Goal: Transaction & Acquisition: Purchase product/service

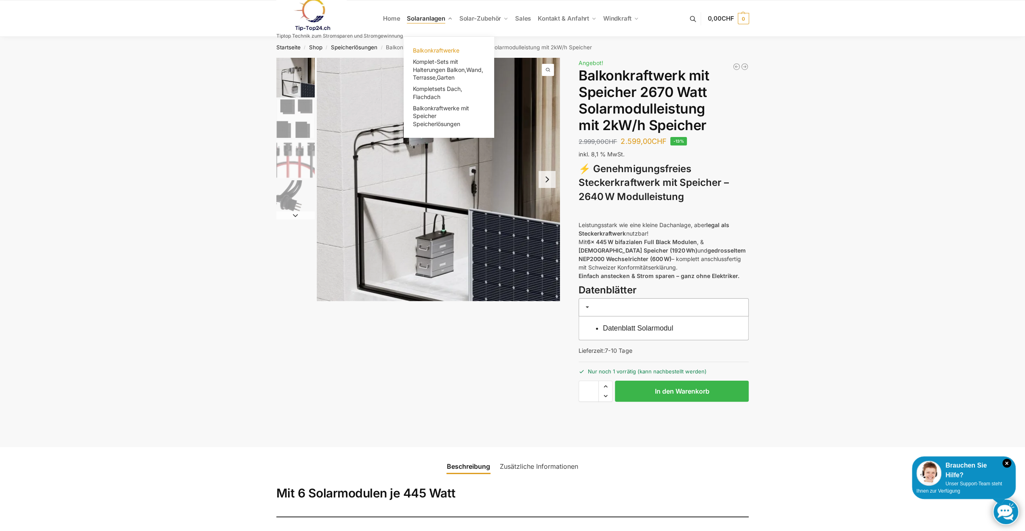
click at [445, 51] on span "Balkonkraftwerke" at bounding box center [436, 50] width 46 height 7
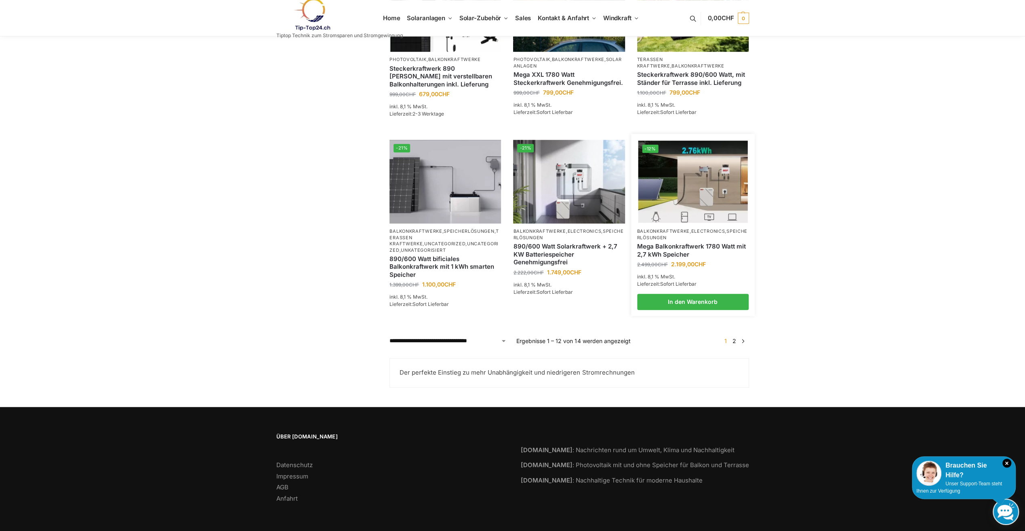
scroll to position [467, 0]
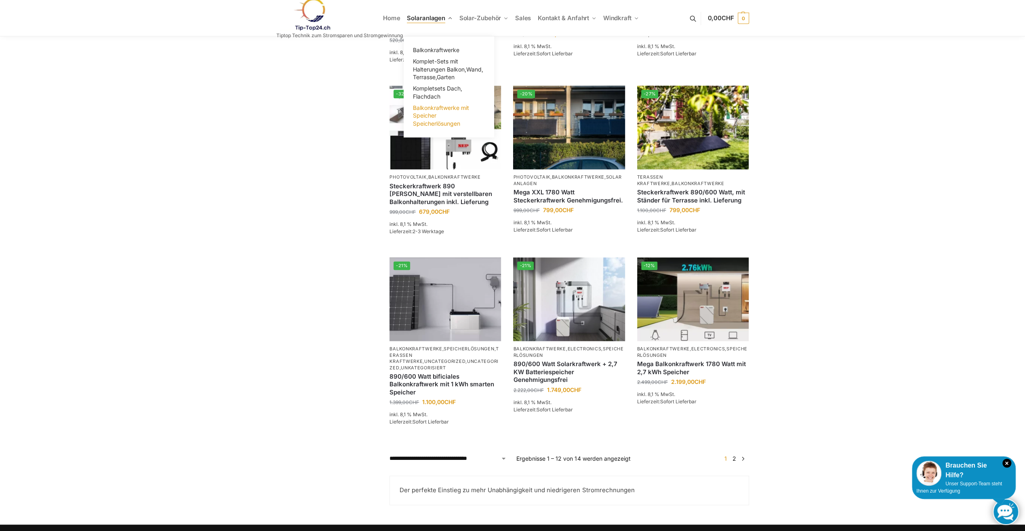
click at [427, 111] on link "Balkonkraftwerke mit Speicher Speicherlösungen" at bounding box center [448, 115] width 81 height 27
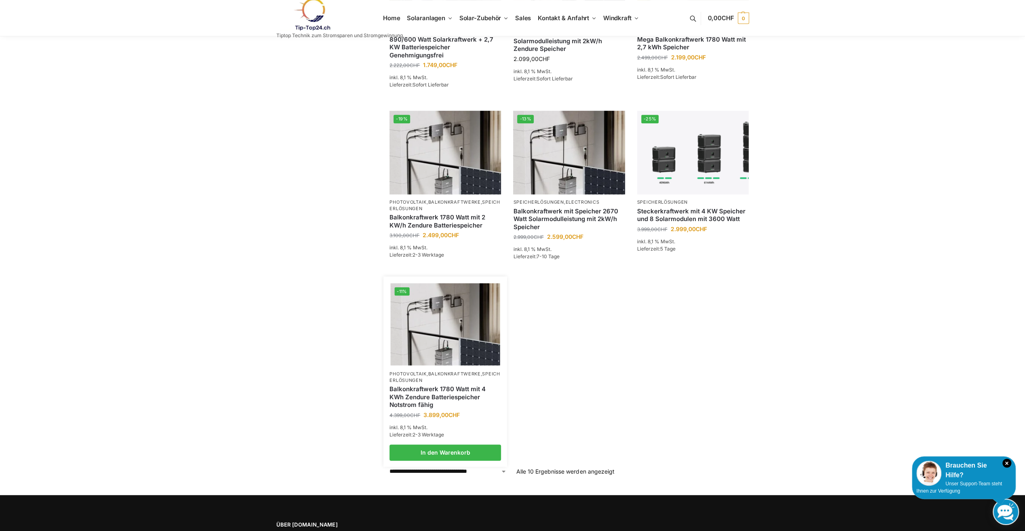
click at [465, 321] on img at bounding box center [445, 324] width 109 height 82
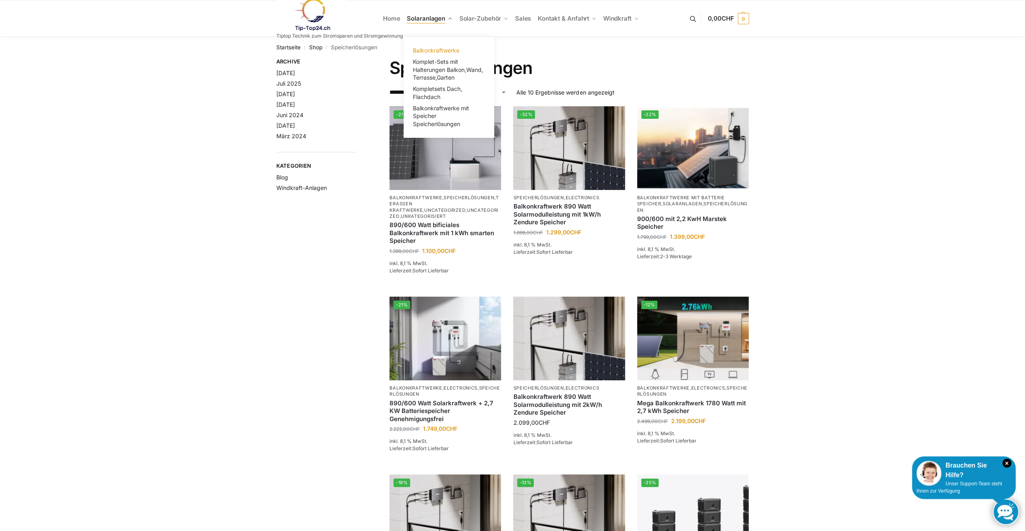
click at [437, 53] on span "Balkonkraftwerke" at bounding box center [436, 50] width 46 height 7
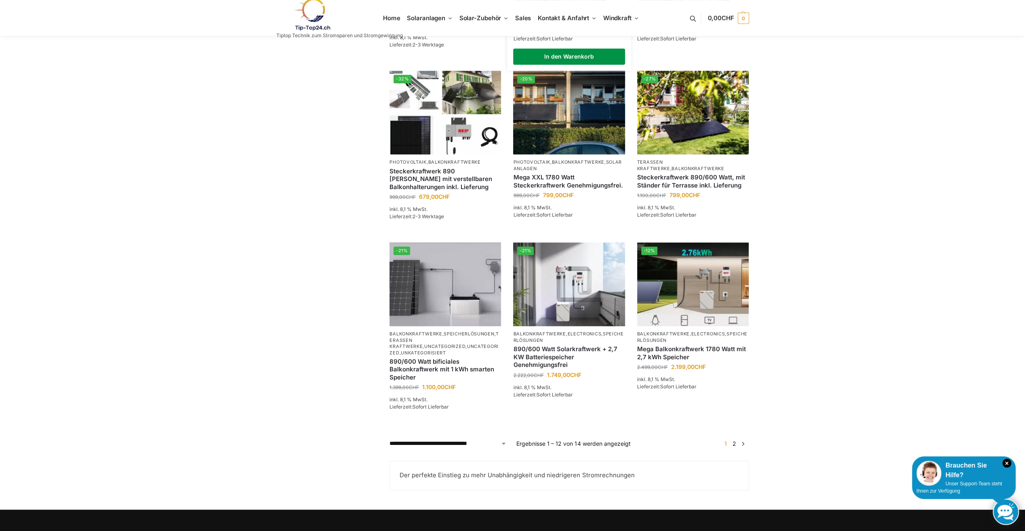
scroll to position [485, 0]
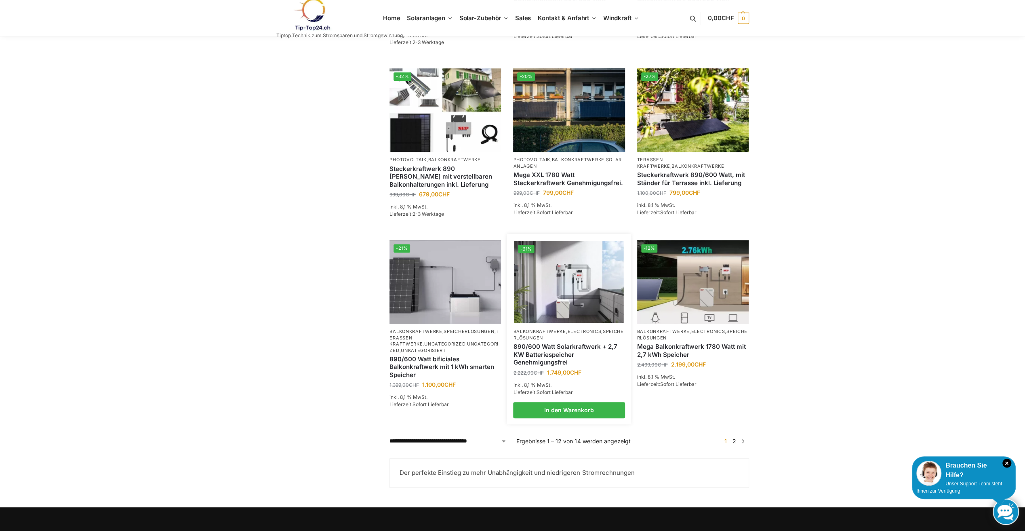
click at [576, 308] on img at bounding box center [568, 282] width 109 height 82
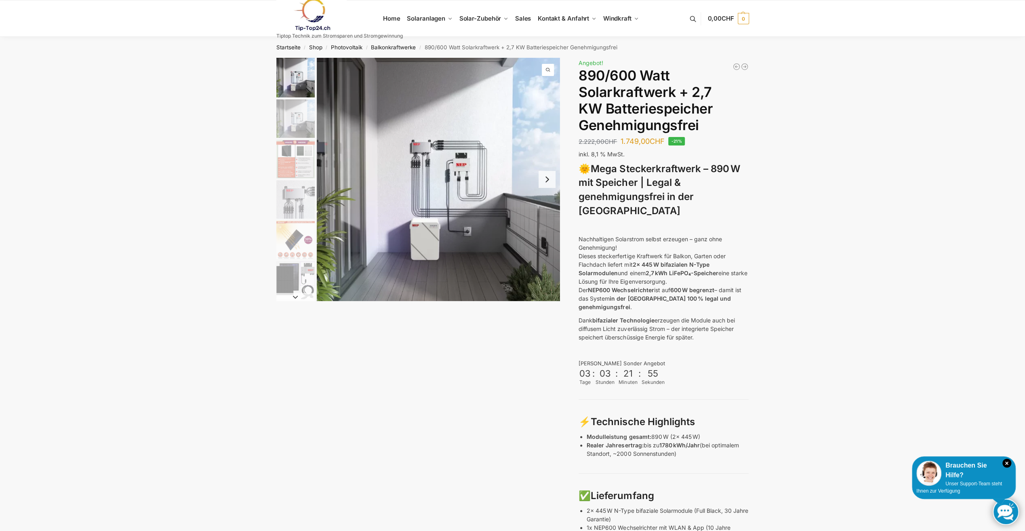
click at [582, 270] on p "Nachhaltigen Solarstrom selbst erzeugen – ganz ohne Genehmigung! Dieses stecker…" at bounding box center [663, 273] width 170 height 76
click at [316, 133] on div at bounding box center [417, 179] width 283 height 243
click at [299, 127] on img "2 / 12" at bounding box center [295, 118] width 38 height 38
click at [305, 147] on img "3 / 12" at bounding box center [295, 159] width 38 height 38
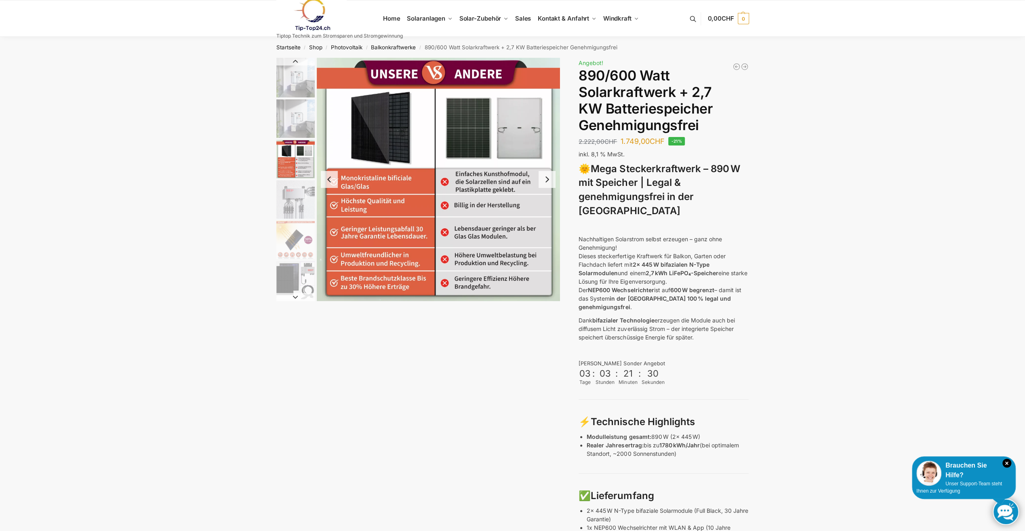
click at [306, 187] on img "4 / 12" at bounding box center [295, 199] width 38 height 38
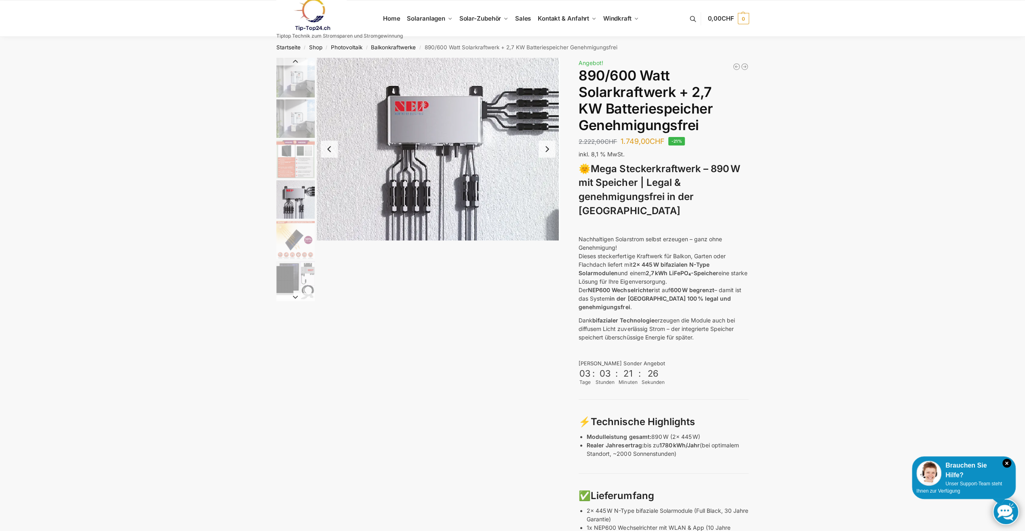
click at [305, 242] on img "5 / 12" at bounding box center [295, 239] width 38 height 38
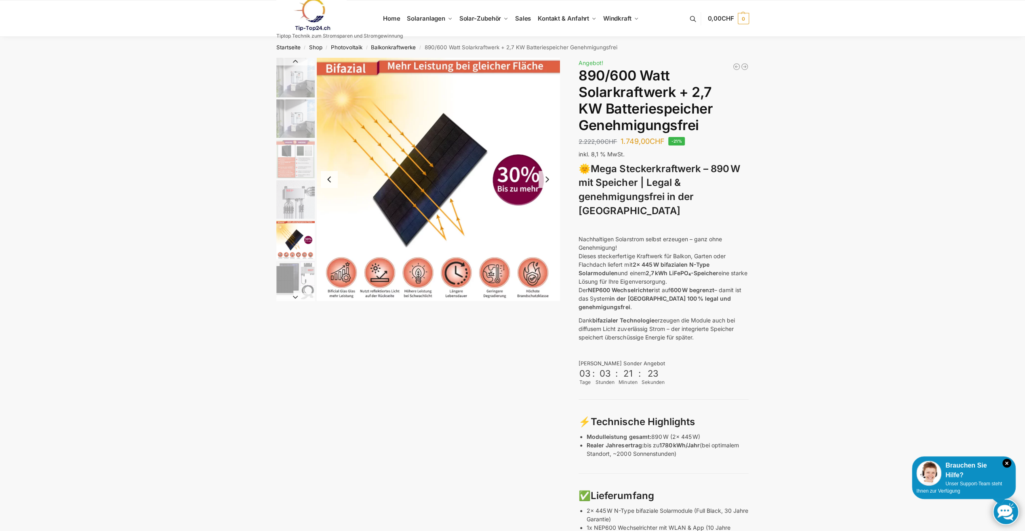
click at [299, 269] on img "6 / 12" at bounding box center [295, 280] width 38 height 38
